Goal: Find specific page/section: Find specific page/section

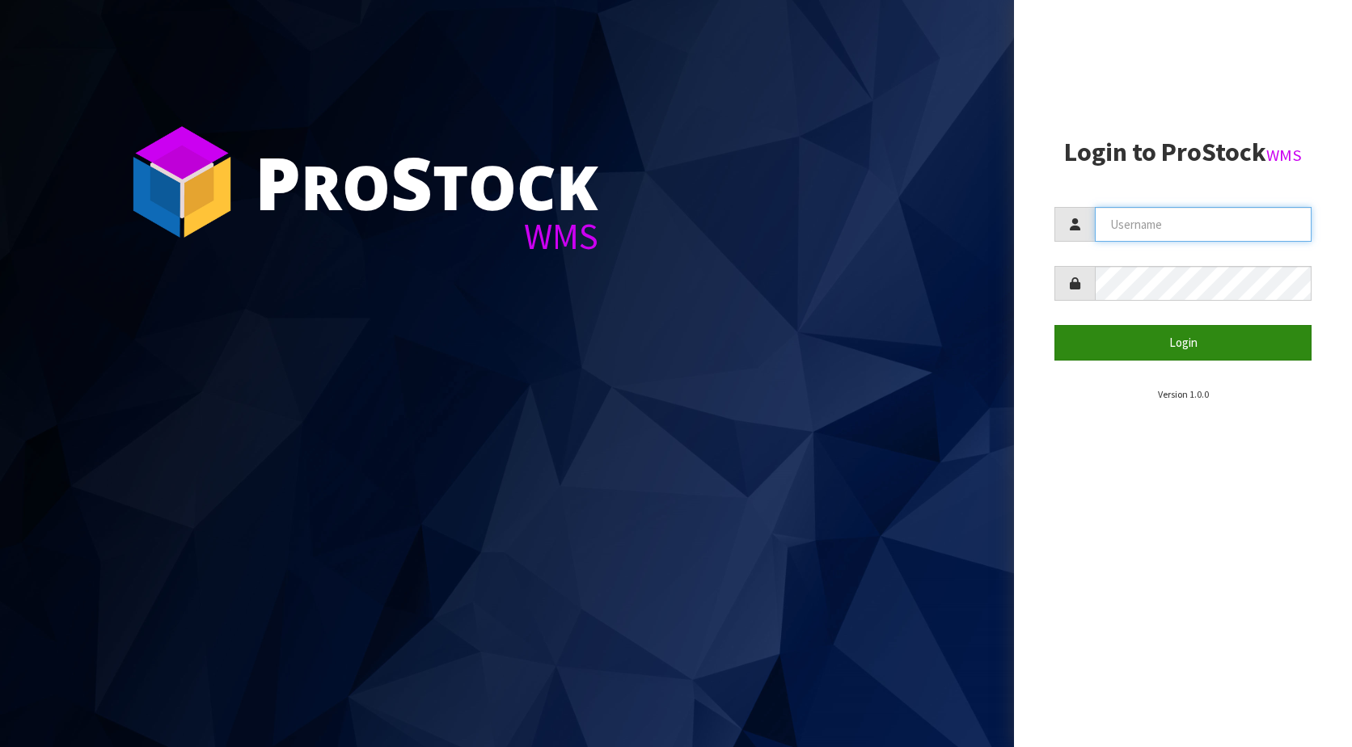
type input "KitchenAid"
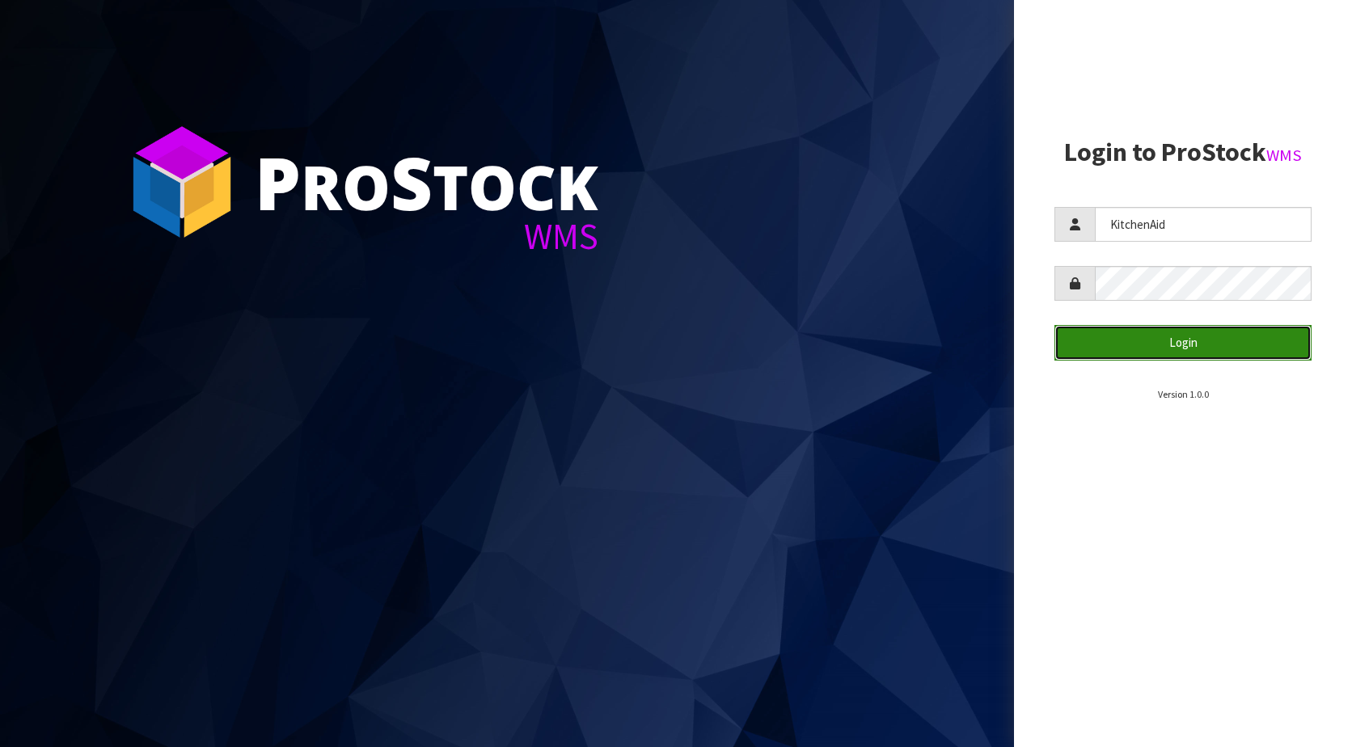
click at [1177, 338] on button "Login" at bounding box center [1182, 342] width 257 height 35
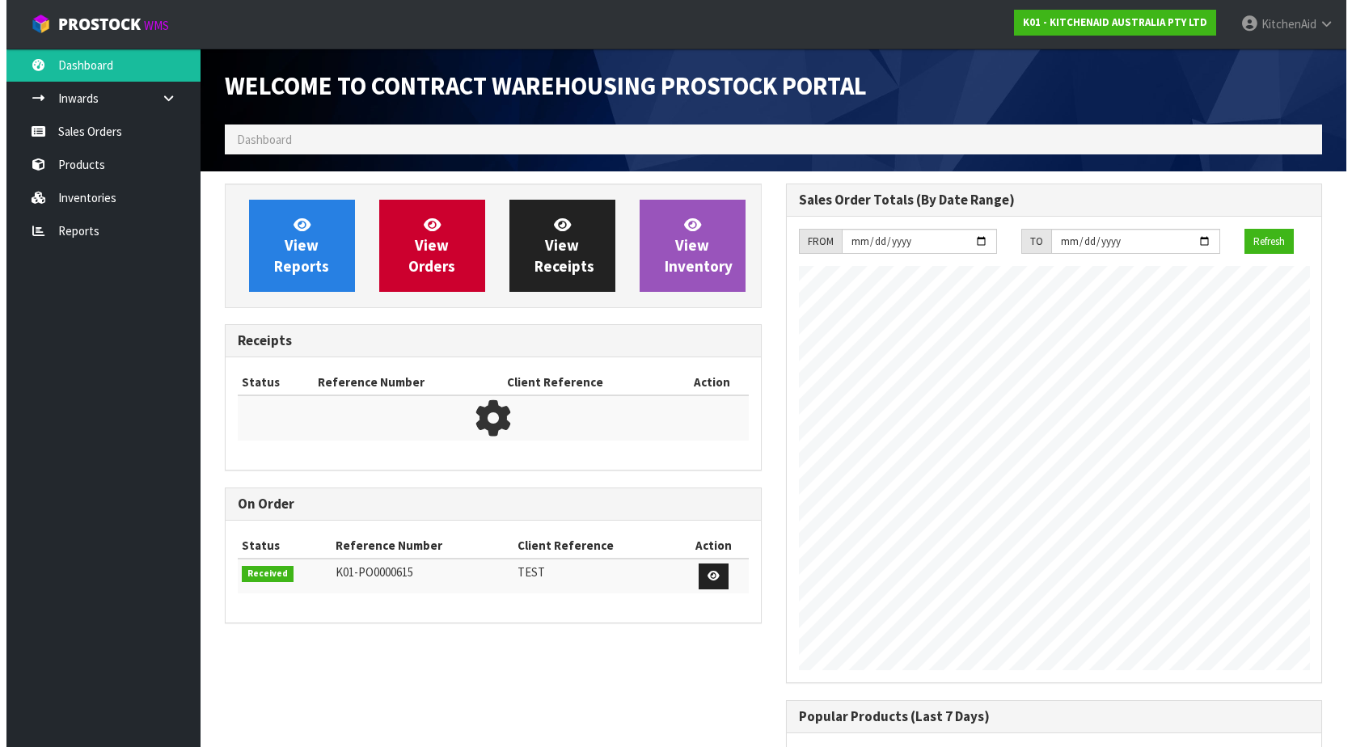
scroll to position [897, 560]
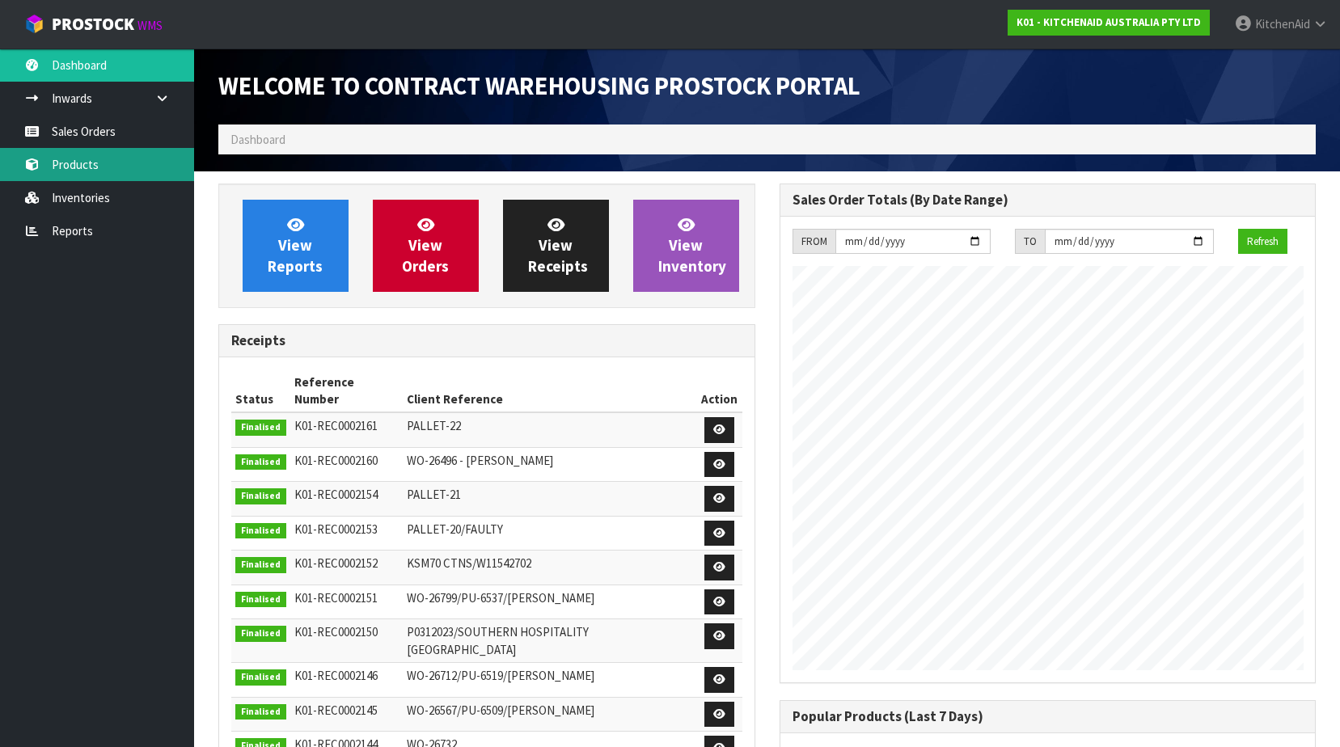
click at [74, 154] on link "Products" at bounding box center [97, 164] width 194 height 33
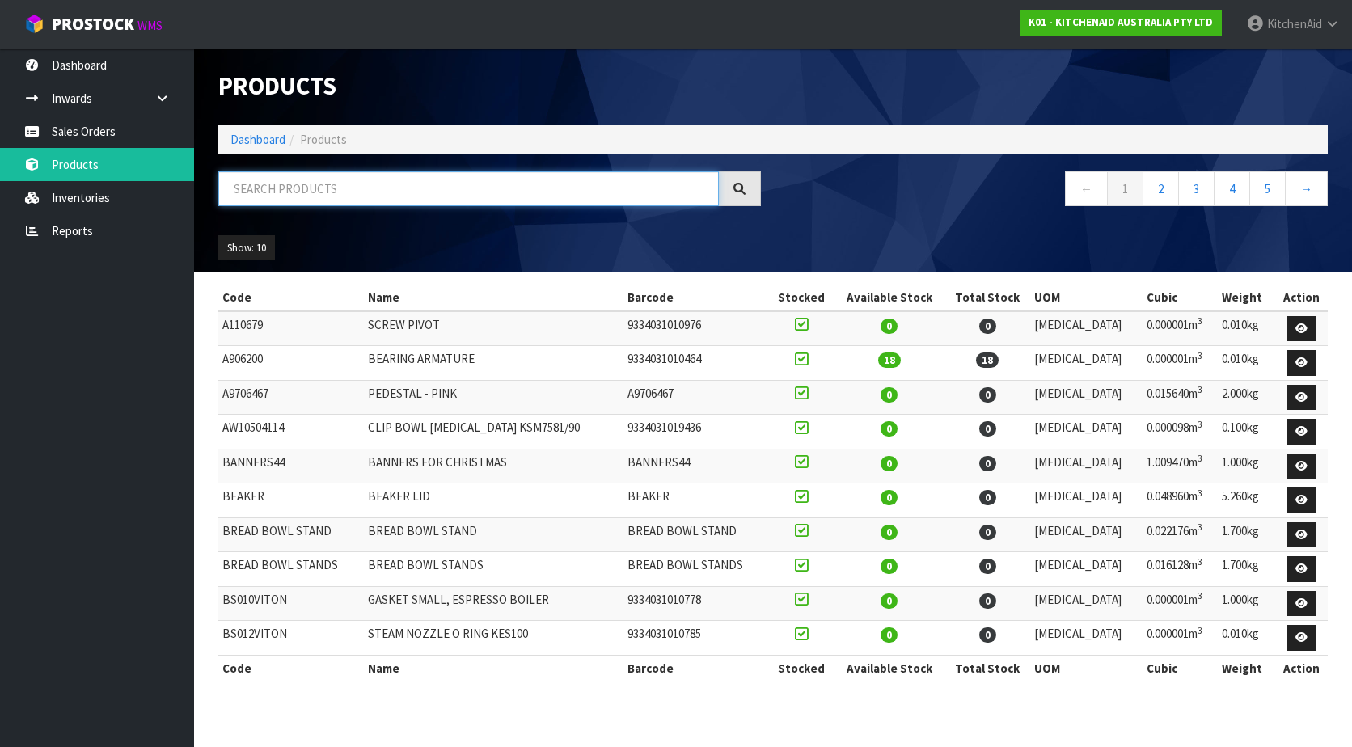
click at [329, 197] on input "text" at bounding box center [468, 188] width 501 height 35
paste input "KMT2115"
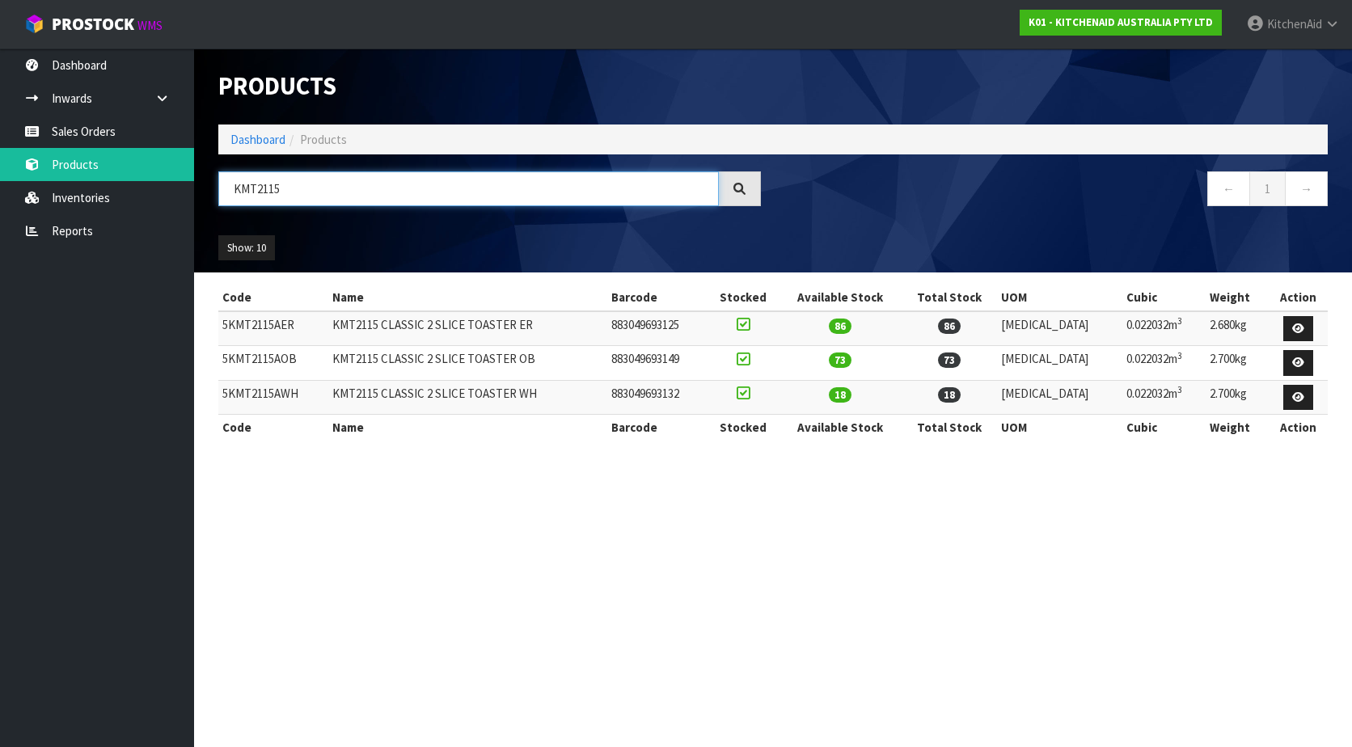
click at [227, 190] on input "KMT2115" at bounding box center [468, 188] width 501 height 35
type input "5KMT2115"
